Goal: Find specific page/section: Find specific page/section

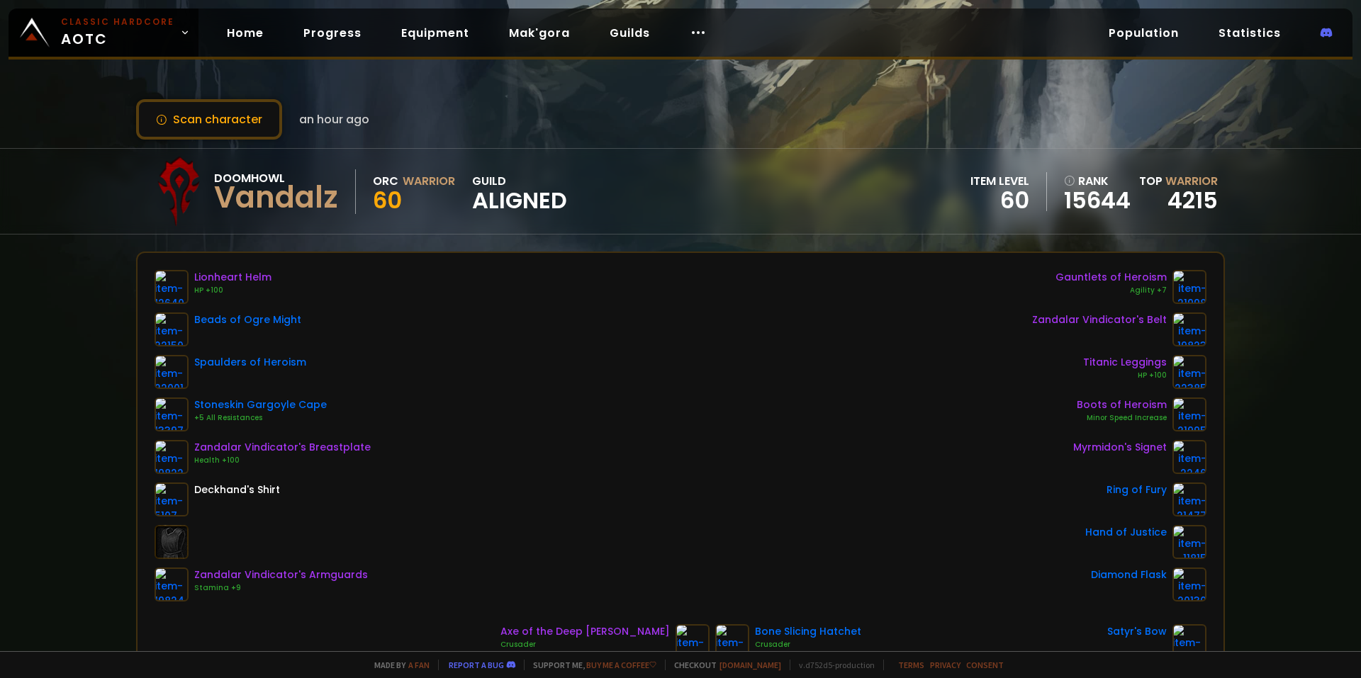
scroll to position [71, 0]
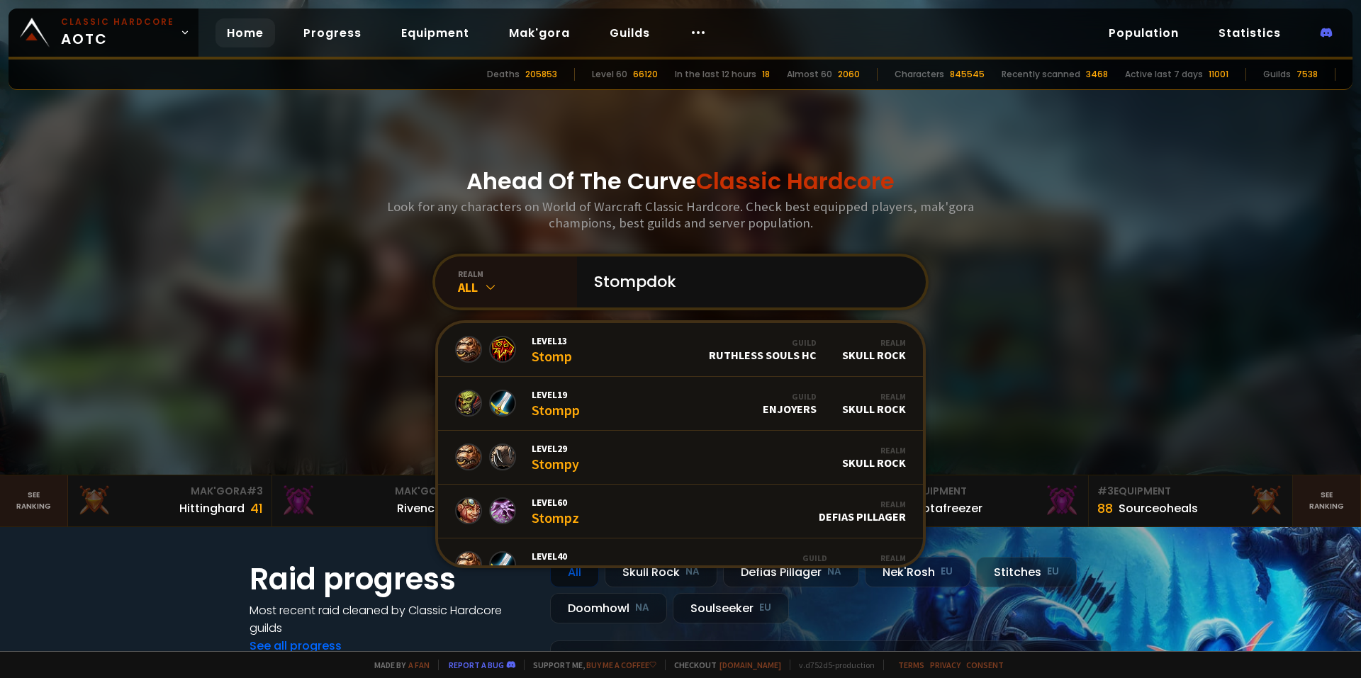
type input "Stompdoku"
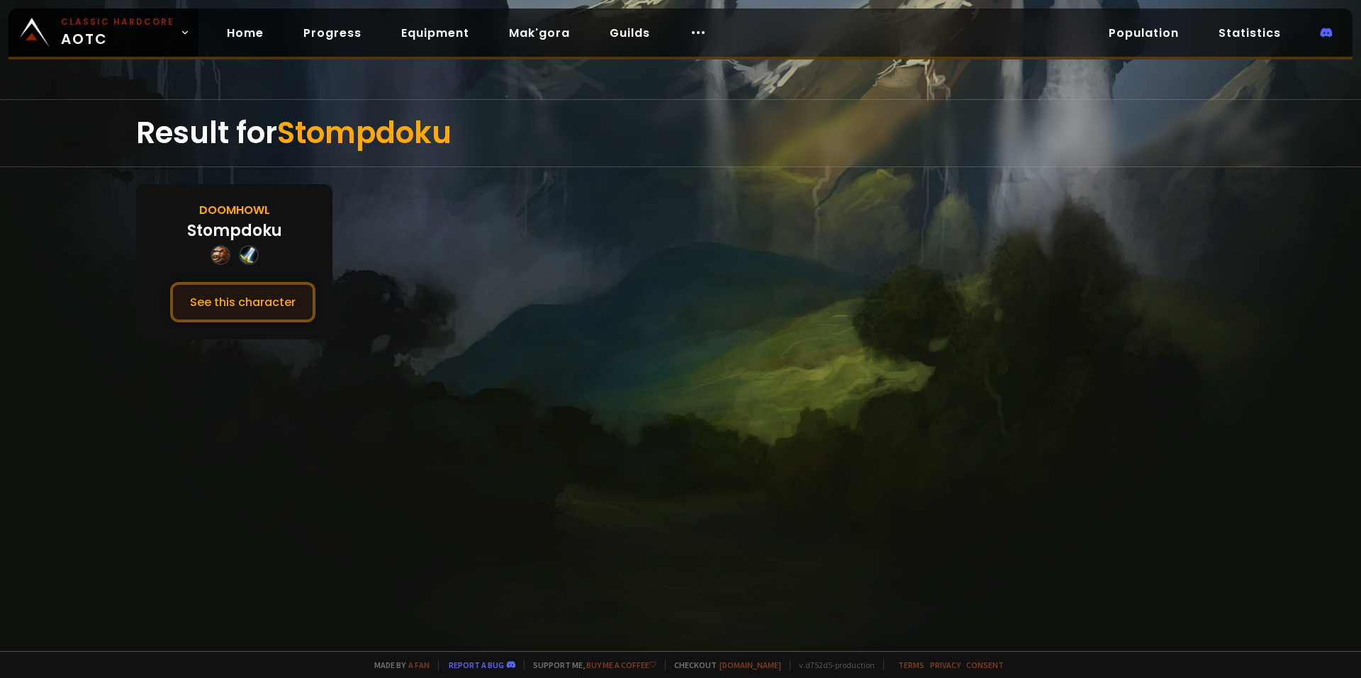
click at [265, 310] on button "See this character" at bounding box center [242, 302] width 145 height 40
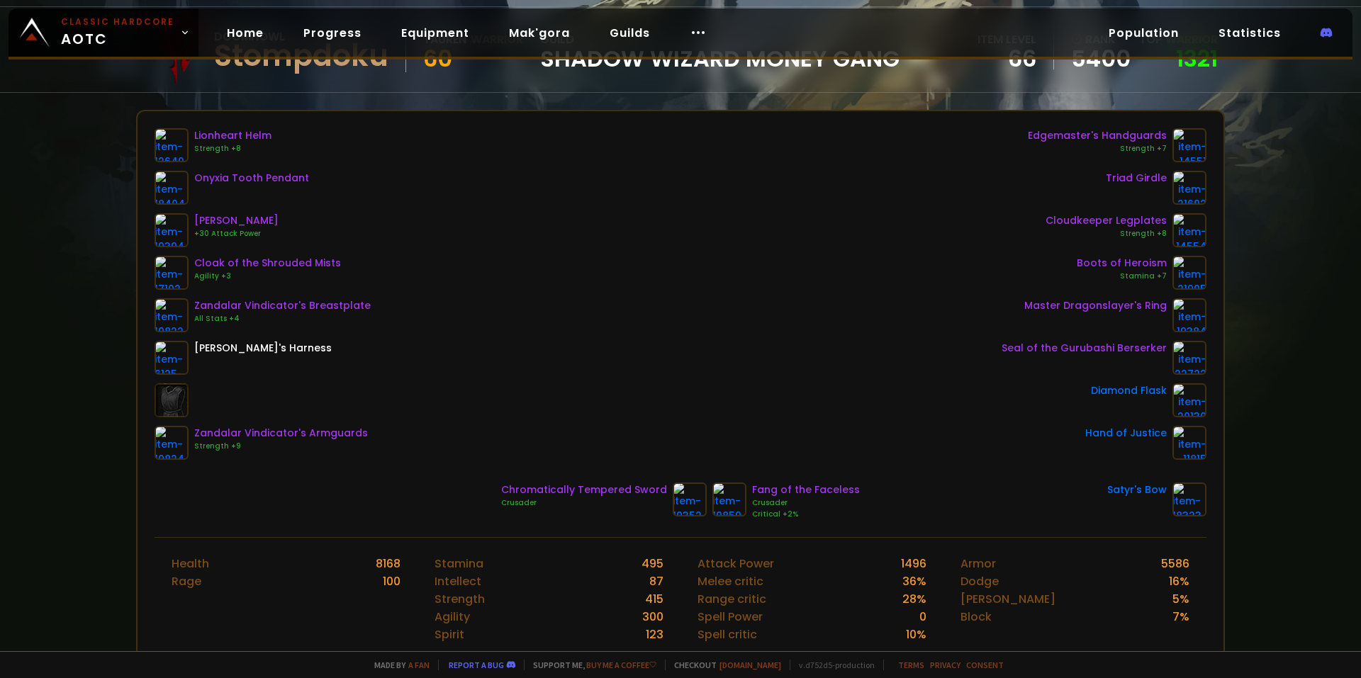
scroll to position [71, 0]
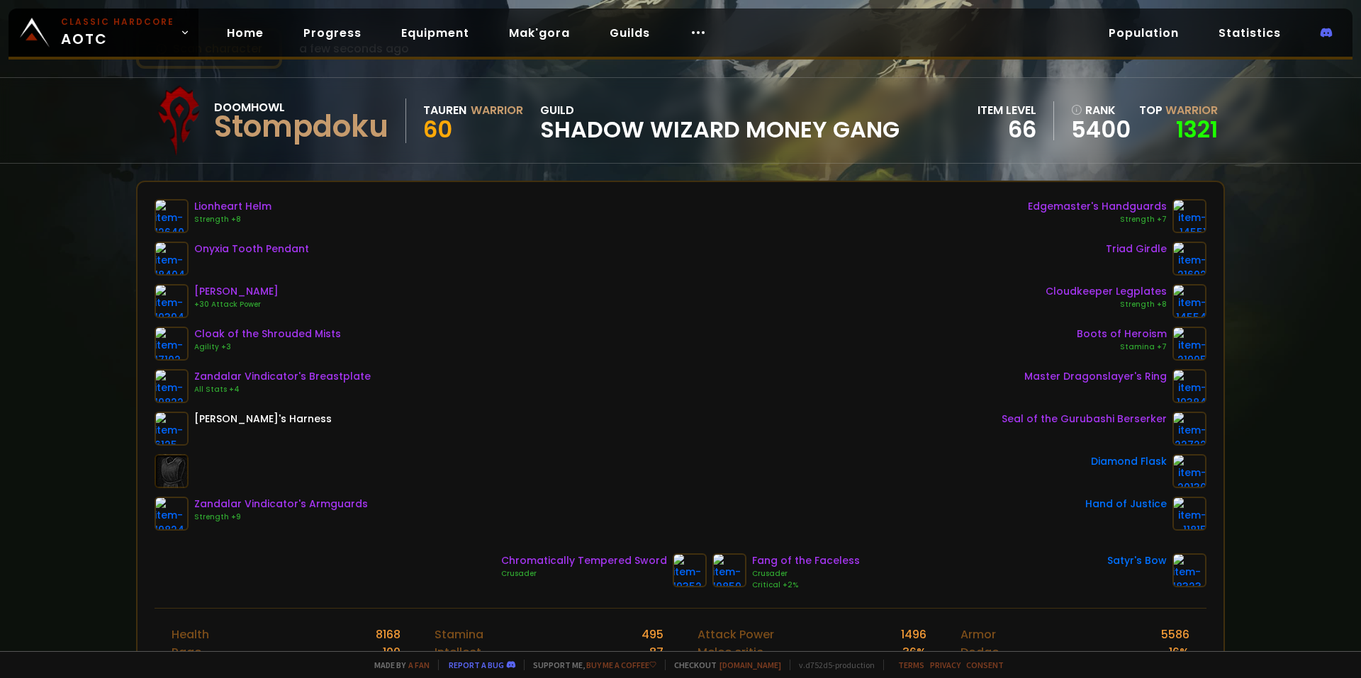
click at [757, 198] on div "Lionheart Helm Strength +8 Onyxia Tooth Pendant Drake Talon Pauldrons +30 Attac…" at bounding box center [681, 395] width 1086 height 426
